Goal: Task Accomplishment & Management: Manage account settings

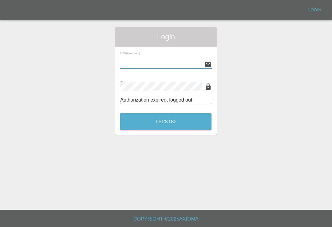
type input "[EMAIL_ADDRESS][DOMAIN_NAME]"
click at [166, 122] on button "Let's Go" at bounding box center [165, 121] width 91 height 17
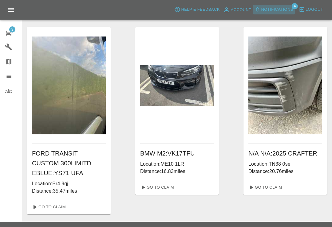
click at [262, 11] on span "Notifications" at bounding box center [277, 9] width 32 height 7
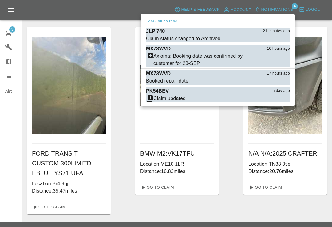
click at [328, 91] on div at bounding box center [166, 113] width 332 height 227
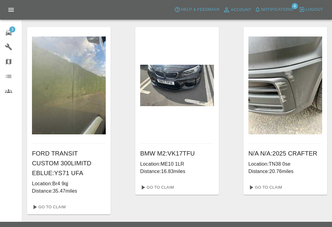
click at [8, 30] on div "Mark all as read JLP 740 21 minutes ago Claim status changed to Archived Mark a…" at bounding box center [166, 113] width 332 height 227
click at [8, 37] on link "3 Repair home" at bounding box center [11, 32] width 22 height 15
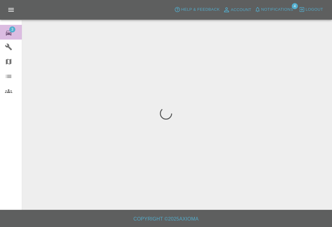
click at [8, 37] on link "3 Repair home" at bounding box center [11, 32] width 22 height 15
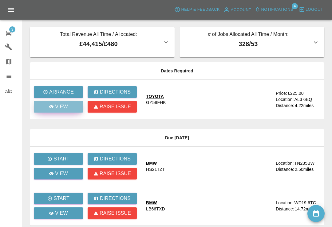
click at [52, 111] on link "View" at bounding box center [58, 107] width 49 height 12
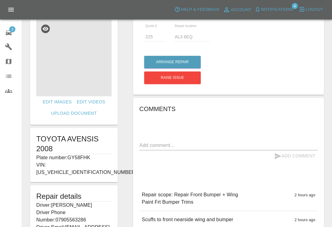
scroll to position [16, 0]
click at [188, 62] on button "Arrange Repair" at bounding box center [172, 62] width 57 height 13
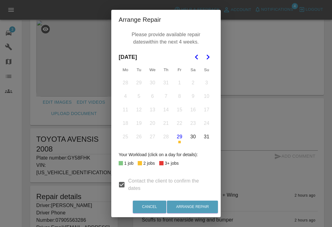
click at [210, 60] on icon "Go to the Next Month" at bounding box center [207, 56] width 7 height 7
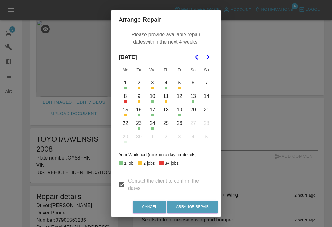
click at [167, 86] on button "4" at bounding box center [165, 83] width 13 height 13
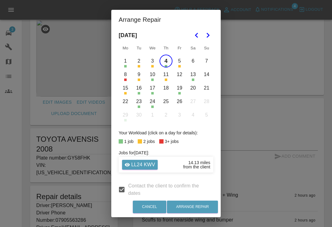
scroll to position [22, 0]
click at [152, 79] on button "10" at bounding box center [152, 75] width 13 height 13
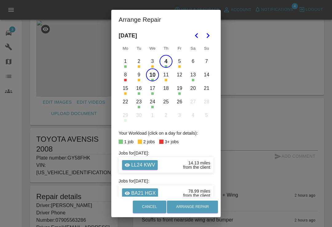
click at [154, 77] on button "10" at bounding box center [152, 75] width 13 height 13
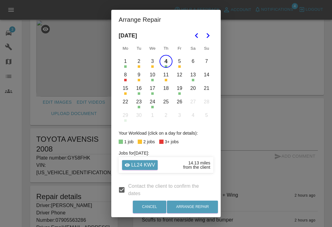
click at [153, 77] on button "10" at bounding box center [152, 75] width 13 height 13
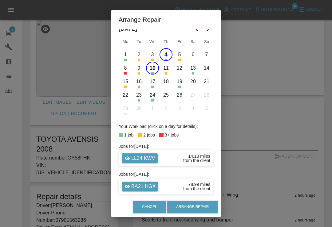
scroll to position [28, 0]
click at [181, 68] on button "12" at bounding box center [179, 68] width 13 height 13
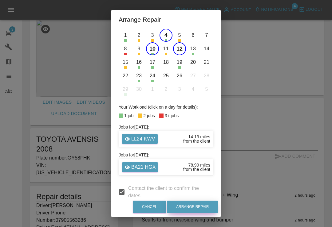
click at [199, 214] on button "Arrange Repair" at bounding box center [192, 207] width 51 height 13
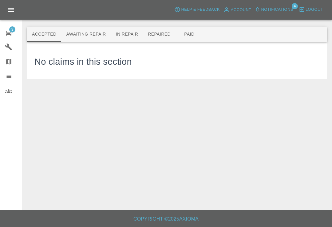
click at [12, 31] on span "3" at bounding box center [12, 29] width 6 height 6
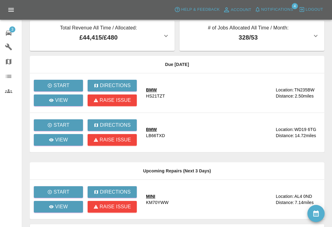
scroll to position [3, 0]
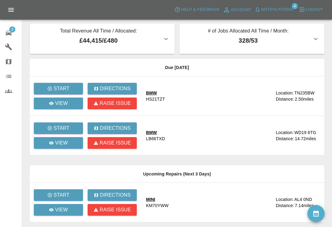
click at [11, 36] on icon at bounding box center [8, 33] width 7 height 7
click at [320, 221] on button "availability" at bounding box center [315, 213] width 17 height 17
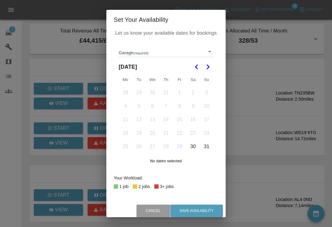
click at [209, 69] on polygon "Go to the Next Month" at bounding box center [208, 67] width 3 height 5
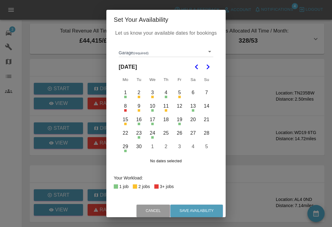
click at [210, 53] on body "Axioma Help & Feedback Account Notifications 4 Logout 3 Repair home Garages Map…" at bounding box center [166, 158] width 332 height 323
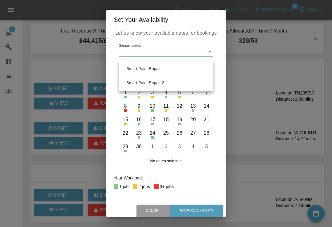
click at [177, 66] on li "Smart Paint Repair" at bounding box center [166, 69] width 92 height 14
type input "679a0979904d91245c525316"
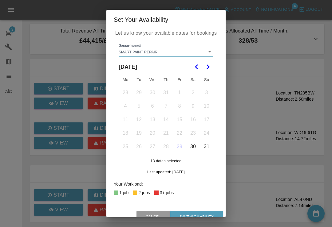
click at [208, 68] on polygon "Go to the Next Month" at bounding box center [208, 67] width 3 height 5
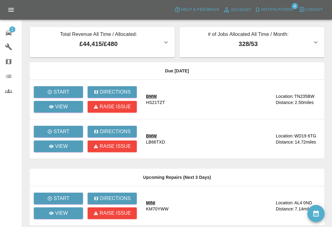
scroll to position [10, 0]
